Goal: Task Accomplishment & Management: Complete application form

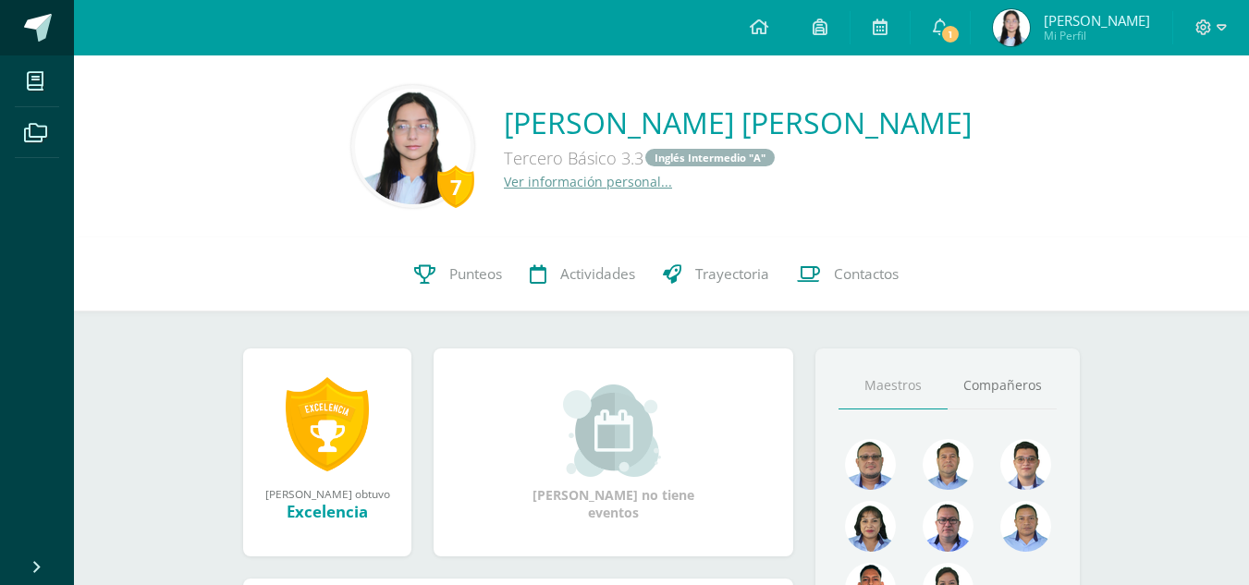
click at [43, 19] on span at bounding box center [38, 28] width 28 height 28
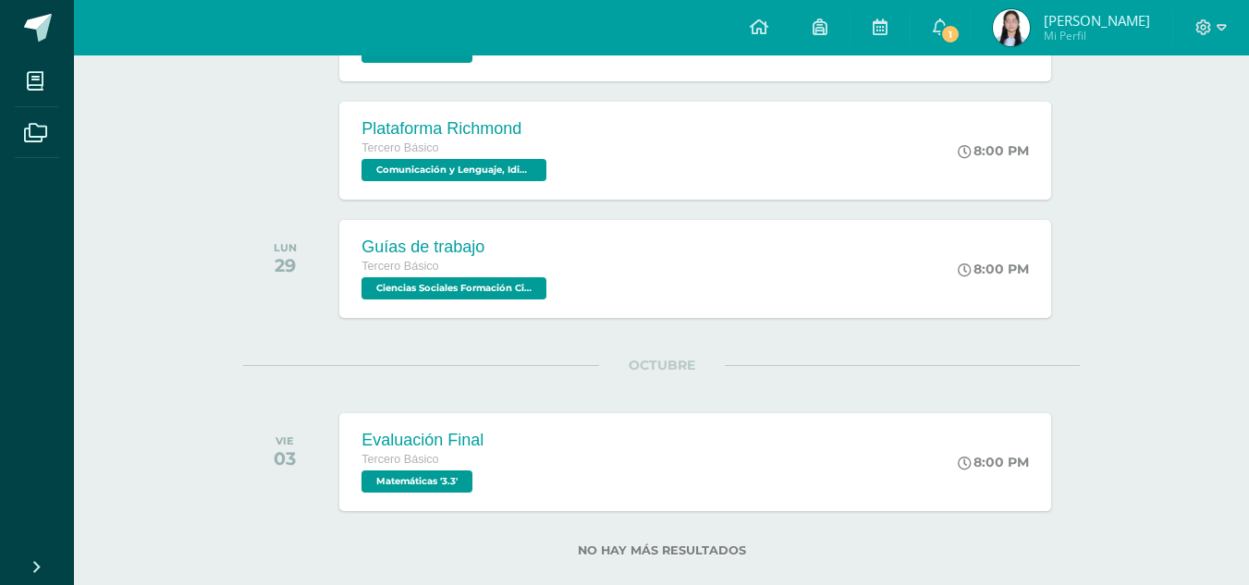
scroll to position [1242, 0]
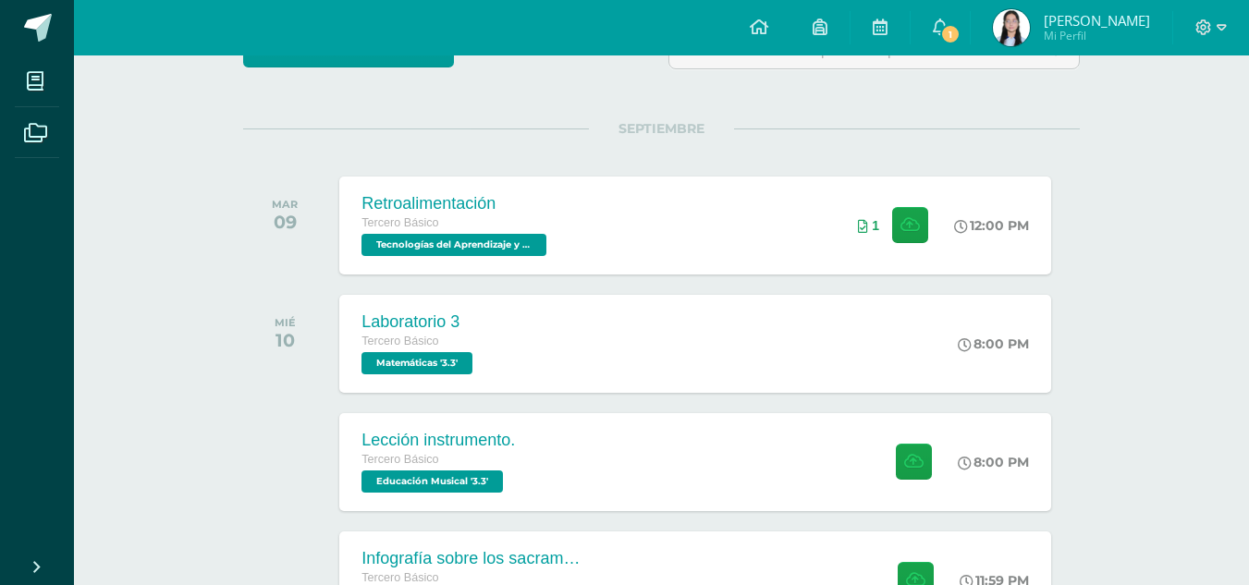
scroll to position [213, 0]
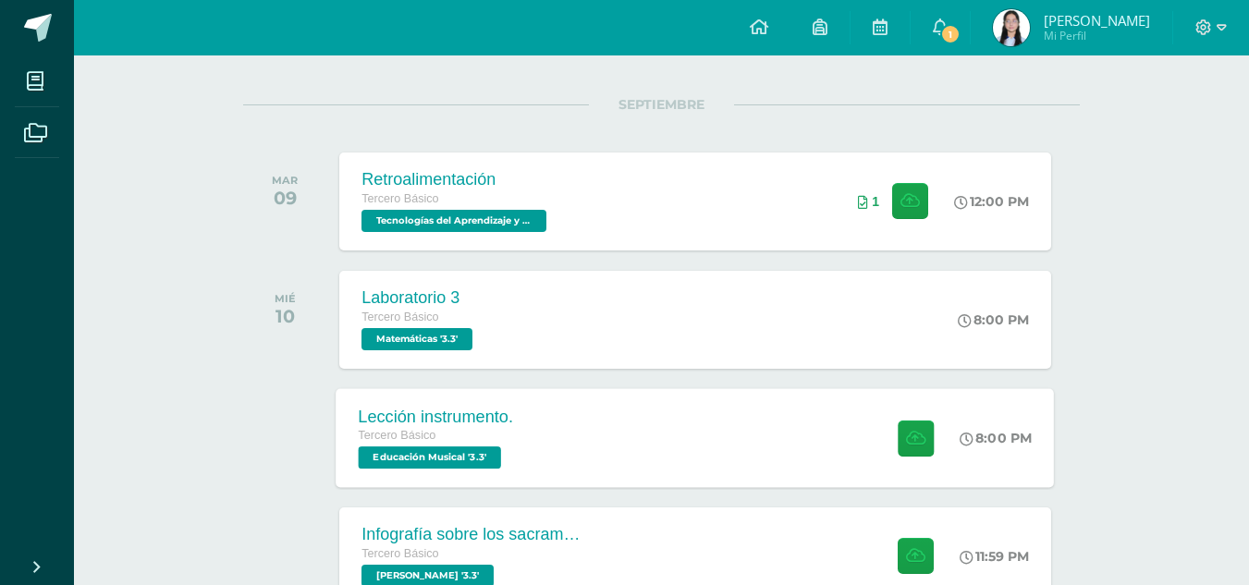
click at [758, 448] on div "Lección instrumento. Tercero Básico Educación Musical '3.3' 8:00 PM Lección ins…" at bounding box center [696, 437] width 718 height 99
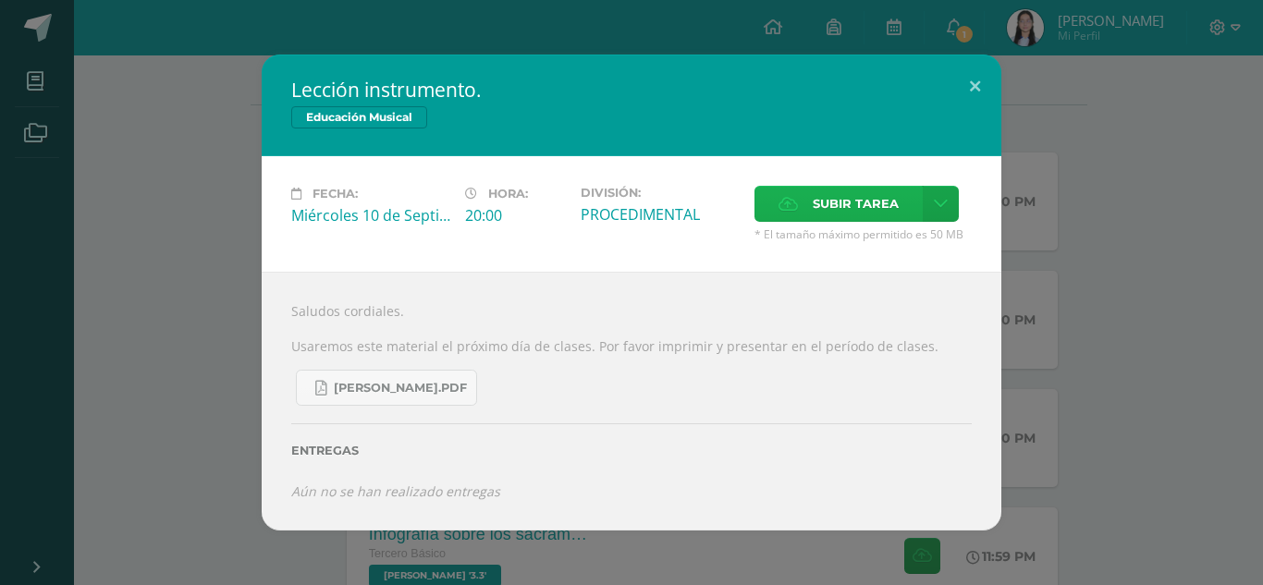
click at [804, 219] on label "Subir tarea" at bounding box center [839, 204] width 168 height 36
click at [0, 0] on input "Subir tarea" at bounding box center [0, 0] width 0 height 0
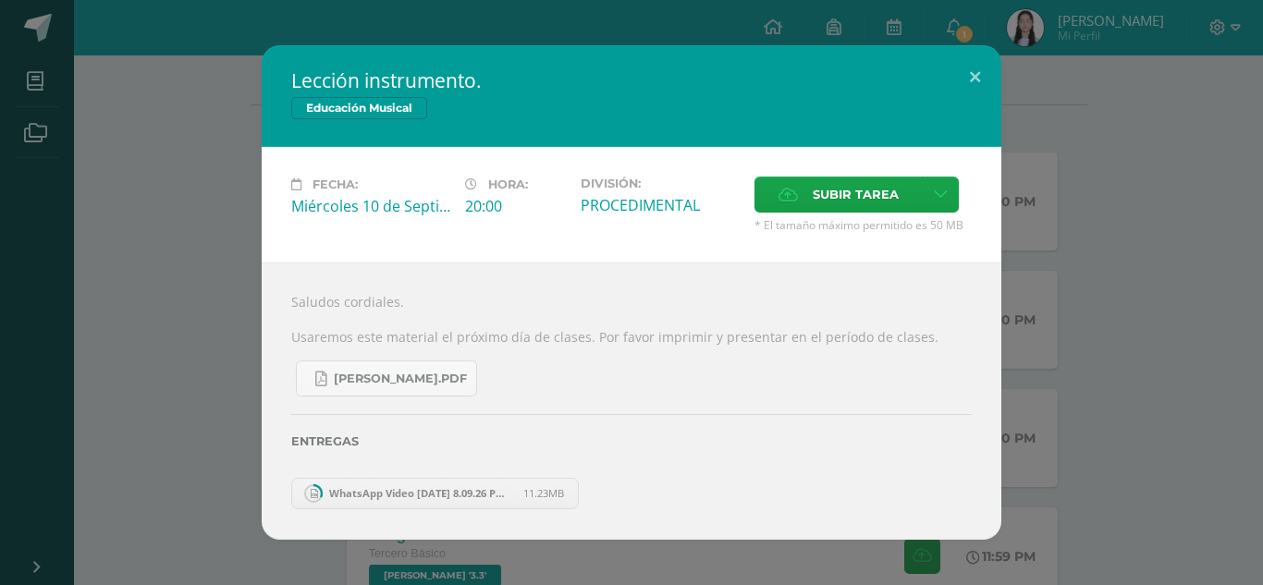
click at [578, 413] on div "Entregas" at bounding box center [631, 435] width 681 height 76
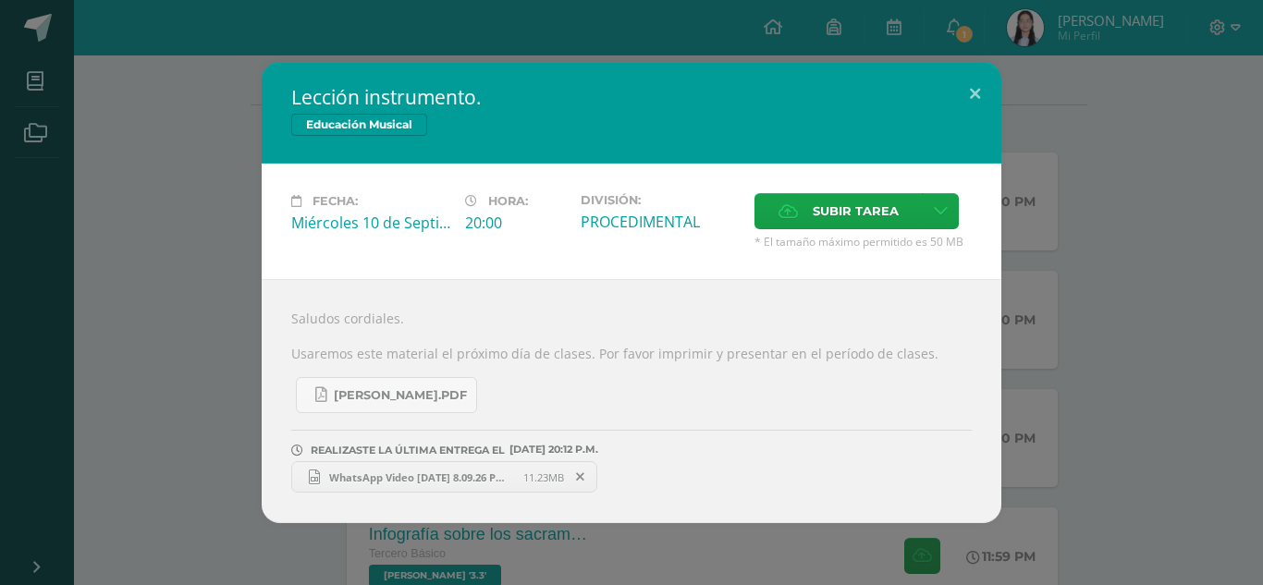
click at [199, 306] on div "Lección instrumento. Educación Musical Fecha: Miércoles 10 de Septiembre Hora: …" at bounding box center [631, 292] width 1248 height 461
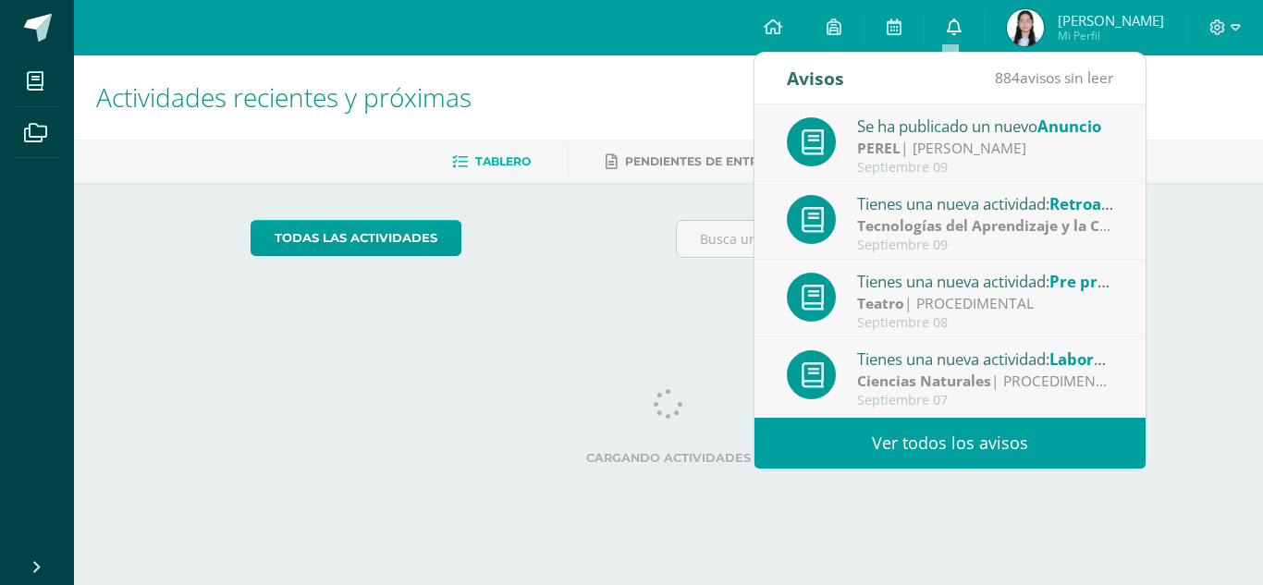
click at [943, 7] on link "0" at bounding box center [954, 27] width 59 height 55
click at [1262, 116] on div "Actividades recientes y próximas" at bounding box center [668, 97] width 1189 height 84
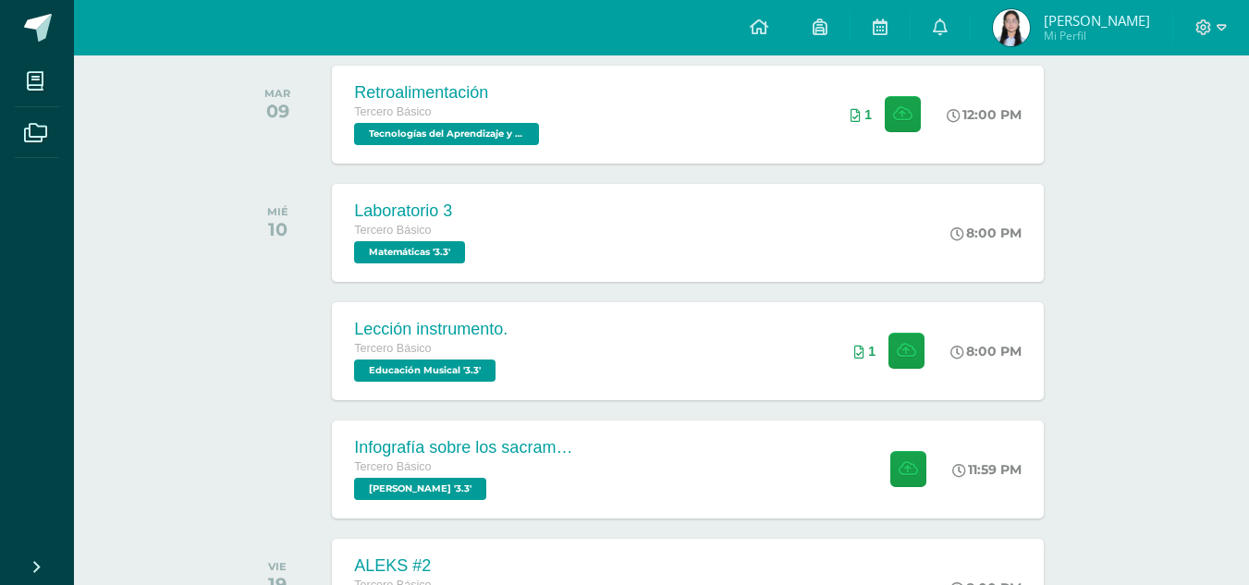
scroll to position [302, 7]
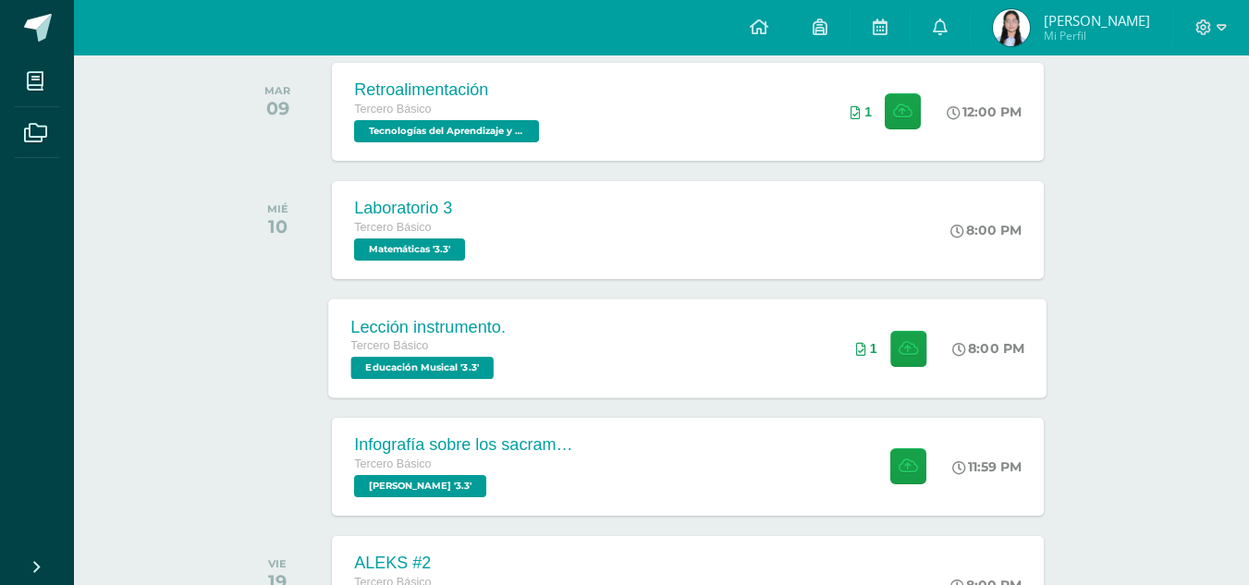
click at [687, 362] on div "Lección instrumento. Tercero Básico Educación Musical '3.3' 8:00 PM 1 Lección i…" at bounding box center [688, 348] width 718 height 99
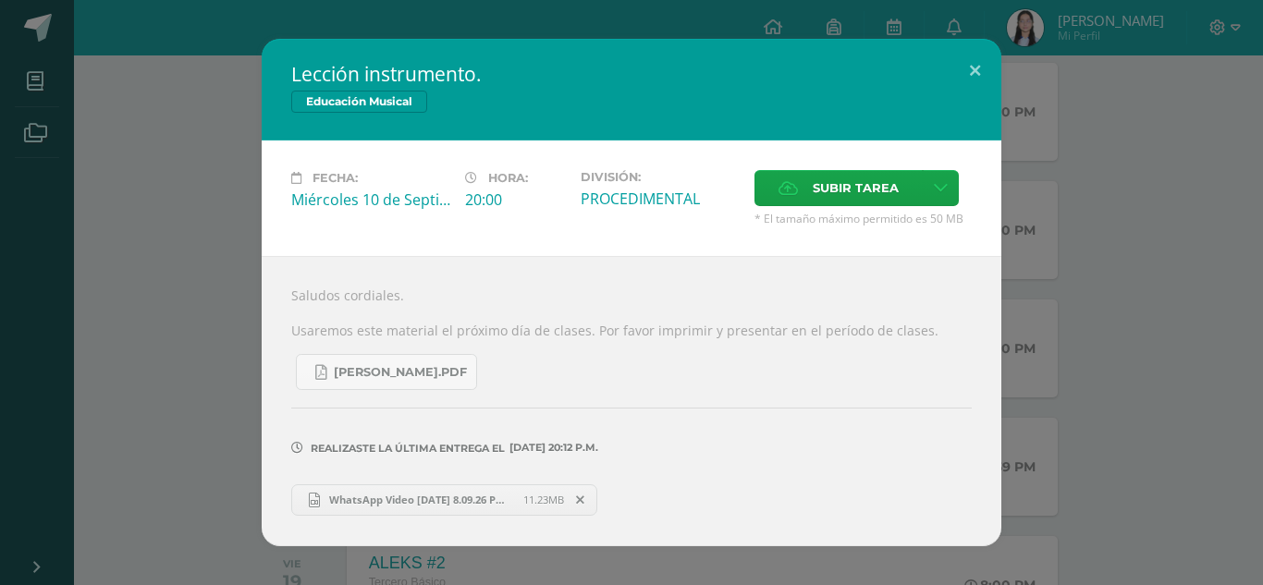
click at [188, 358] on div "Lección instrumento. Educación Musical Fecha: [DATE] Hora: 20:00 División:" at bounding box center [631, 292] width 1248 height 507
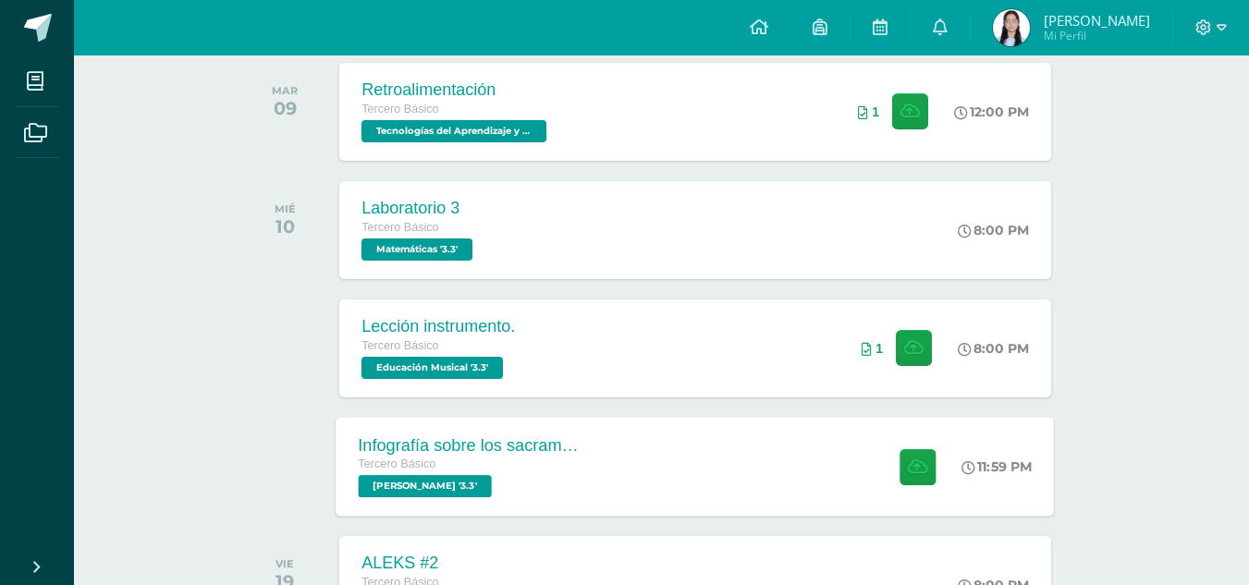
click at [600, 475] on div "Infografía sobre los sacramentos de servicio Tercero Básico [PERSON_NAME] '3.3'" at bounding box center [471, 466] width 269 height 99
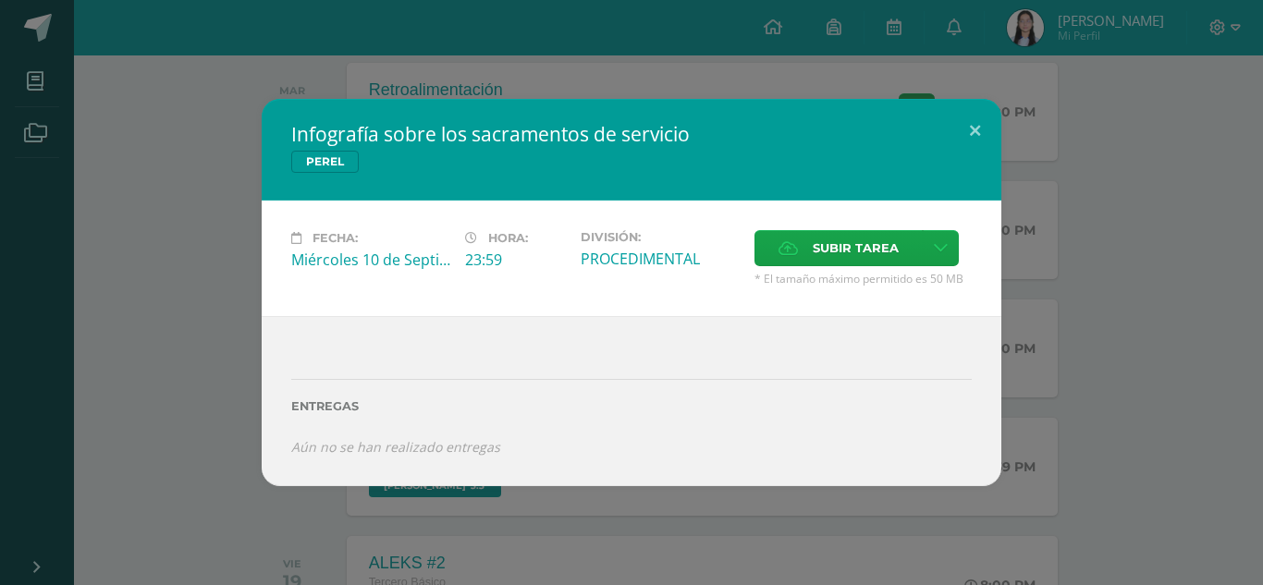
click at [166, 285] on div "Infografía sobre los sacramentos de servicio [PERSON_NAME] Fecha: [DATE] Hora: …" at bounding box center [631, 292] width 1248 height 387
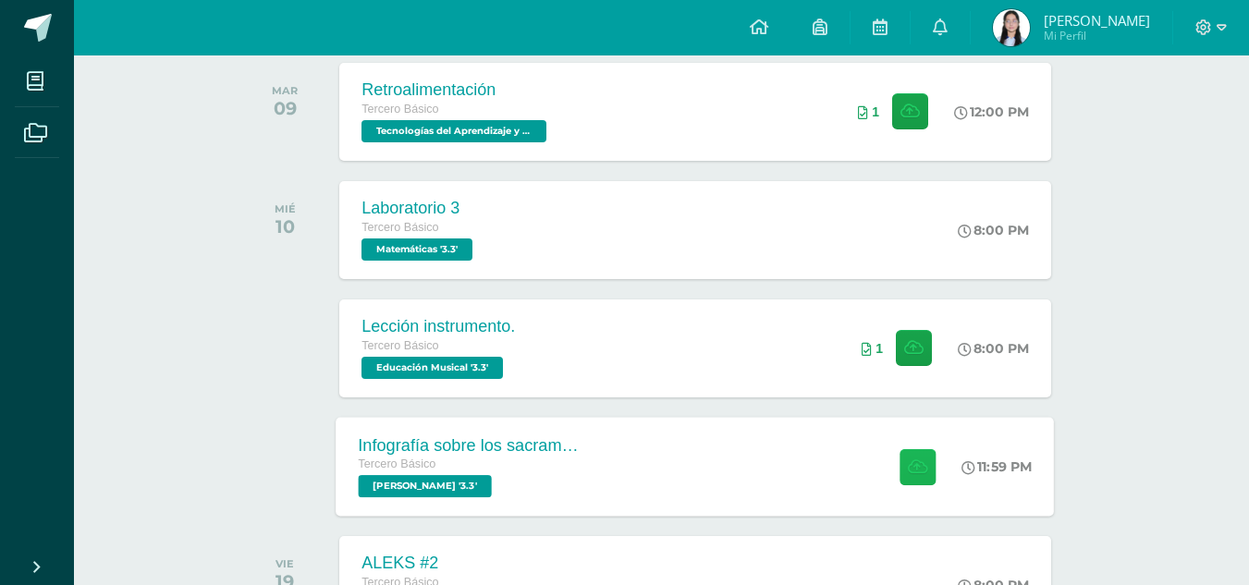
click at [908, 463] on icon at bounding box center [917, 467] width 19 height 16
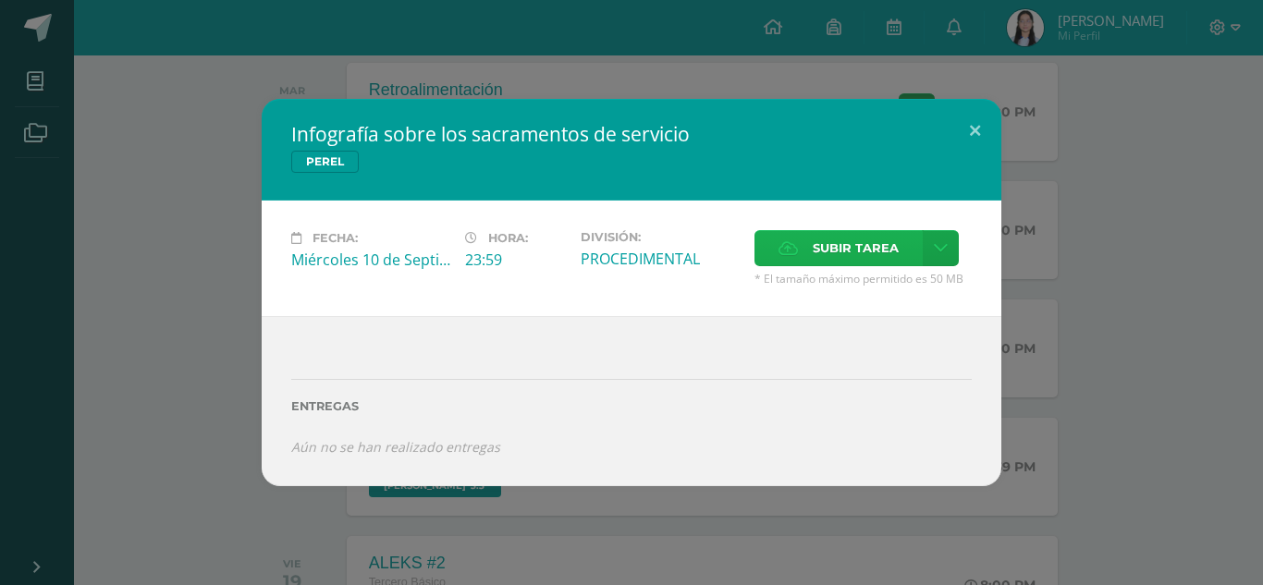
click at [830, 240] on span "Subir tarea" at bounding box center [856, 248] width 86 height 34
click at [0, 0] on input "Subir tarea" at bounding box center [0, 0] width 0 height 0
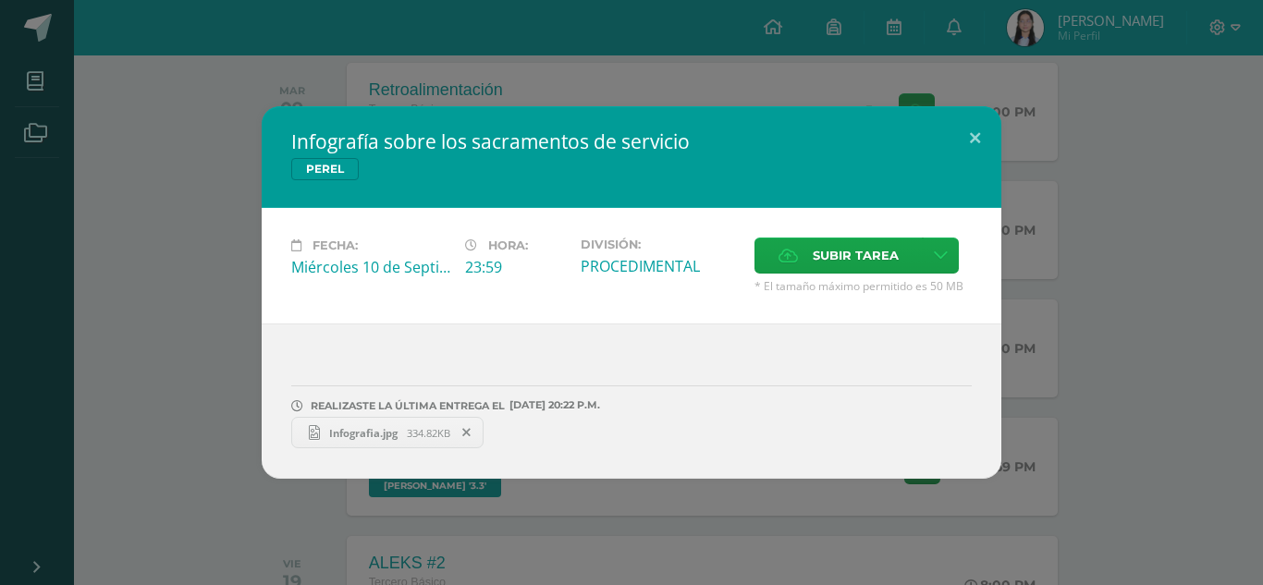
click at [225, 350] on div "Infografía sobre los sacramentos de servicio [PERSON_NAME] Fecha: [DATE] Hora: …" at bounding box center [631, 292] width 1248 height 373
